Goal: Find specific page/section: Find specific page/section

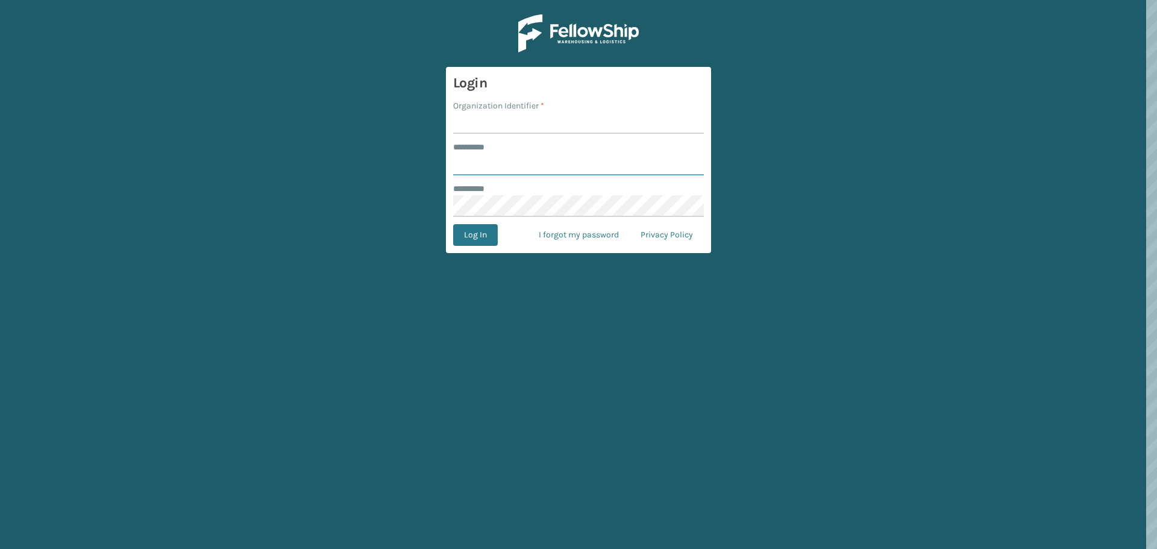
type input "********"
click at [498, 128] on input "Organization Identifier *" at bounding box center [578, 123] width 251 height 22
type input "[GEOGRAPHIC_DATA]"
drag, startPoint x: 483, startPoint y: 240, endPoint x: 363, endPoint y: 276, distance: 125.8
click at [483, 240] on button "Log In" at bounding box center [475, 235] width 45 height 22
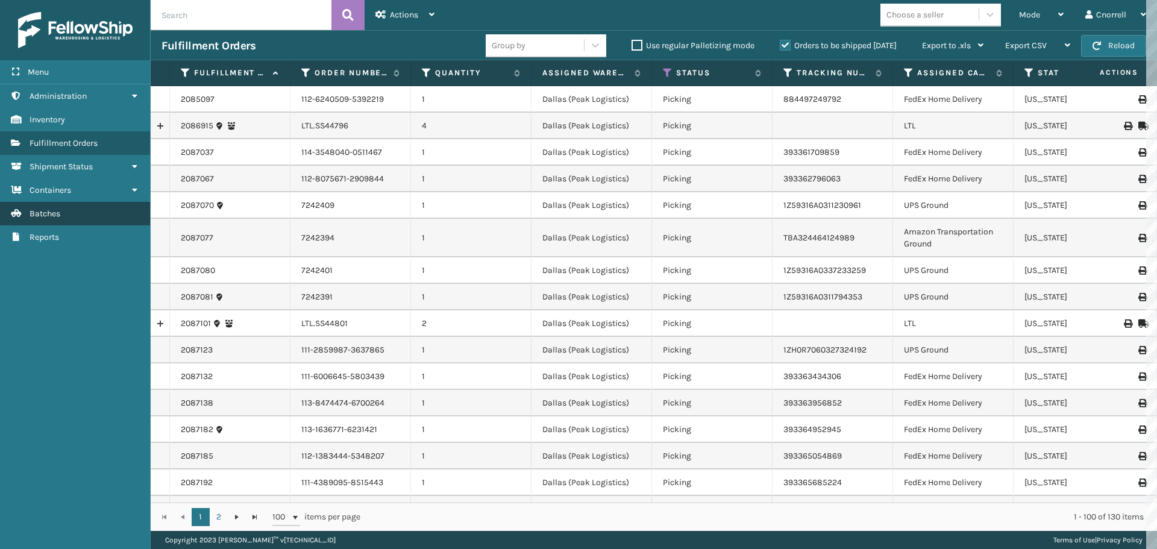
click at [58, 213] on span "Batches" at bounding box center [45, 213] width 31 height 10
